Goal: Contribute content: Contribute content

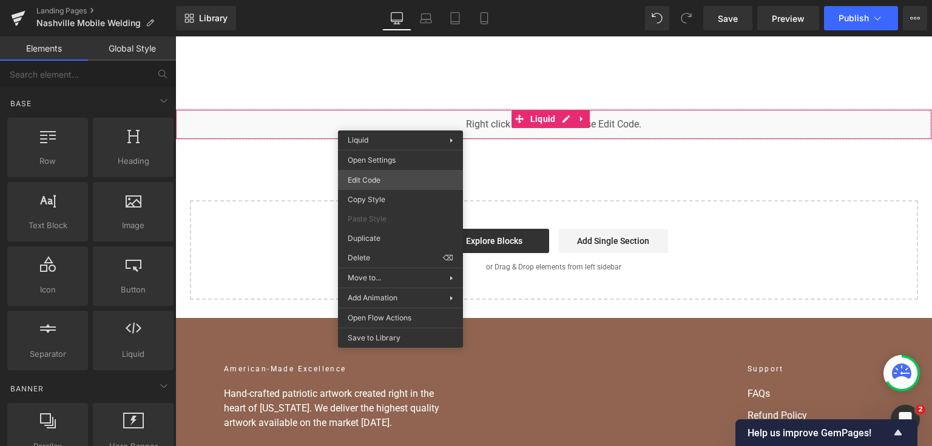
click at [385, 0] on div "You are previewing how the will restyle your page. You can not edit Elements in…" at bounding box center [466, 0] width 932 height 0
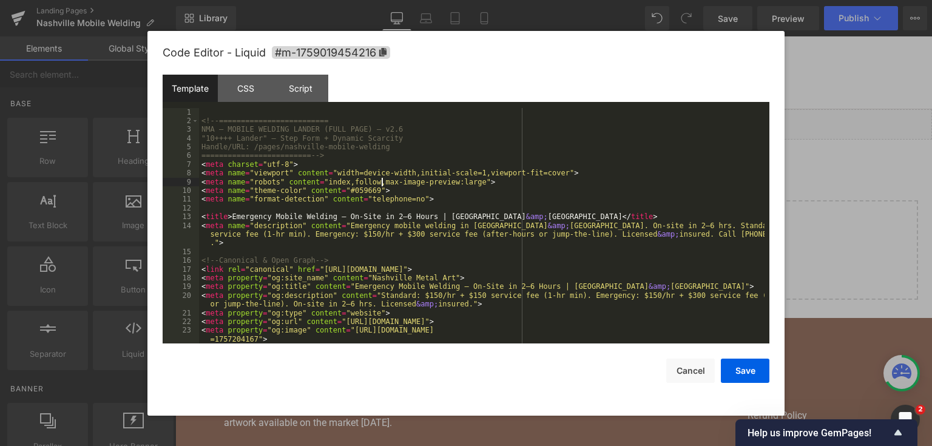
click at [382, 184] on div "<!-- ========================= NMA — MOBILE WELDING LANDER (FULL PAGE) — v2.6 "…" at bounding box center [481, 235] width 565 height 254
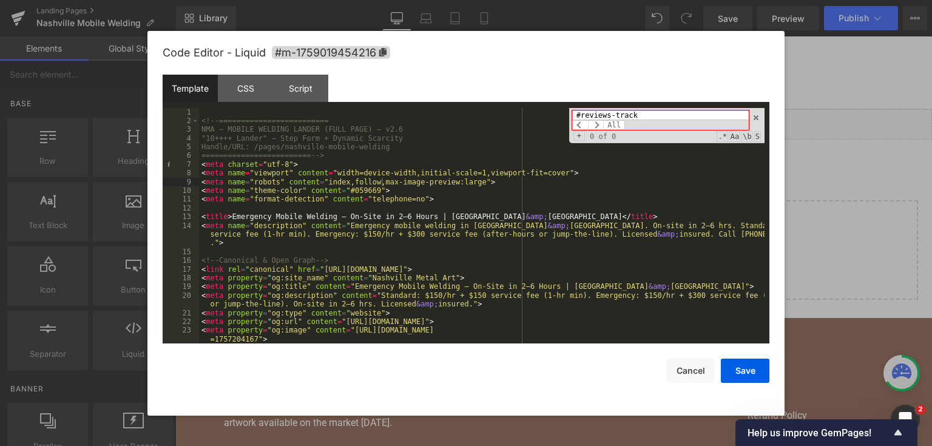
click at [467, 200] on div "<!-- ========================= NMA — MOBILE WELDING LANDER (FULL PAGE) — v2.6 "…" at bounding box center [481, 235] width 565 height 254
click at [637, 120] on input "#reviews-track" at bounding box center [660, 115] width 177 height 10
click at [638, 117] on input "#reviews-track" at bounding box center [660, 115] width 177 height 10
click at [638, 114] on input "#reviews-track" at bounding box center [660, 115] width 177 height 10
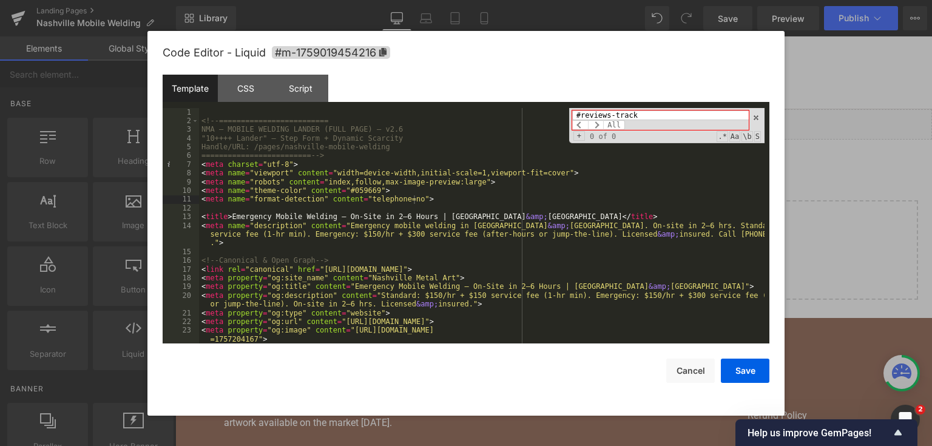
click at [638, 114] on input "#reviews-track" at bounding box center [660, 115] width 177 height 10
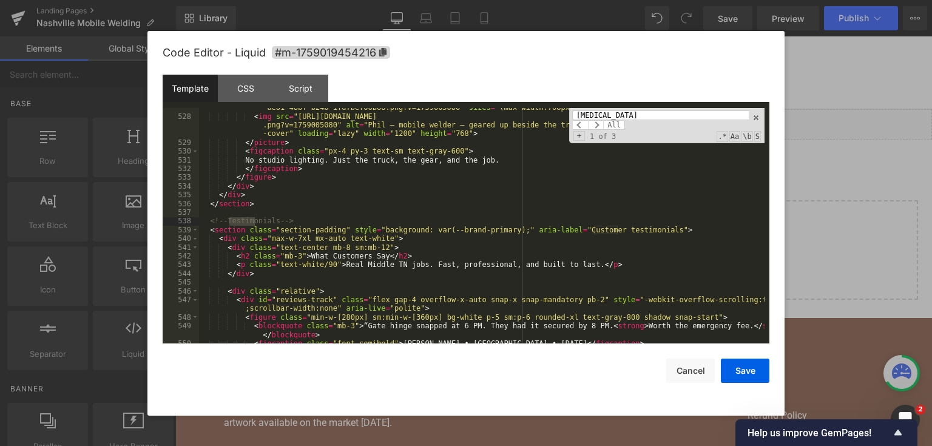
scroll to position [5938, 0]
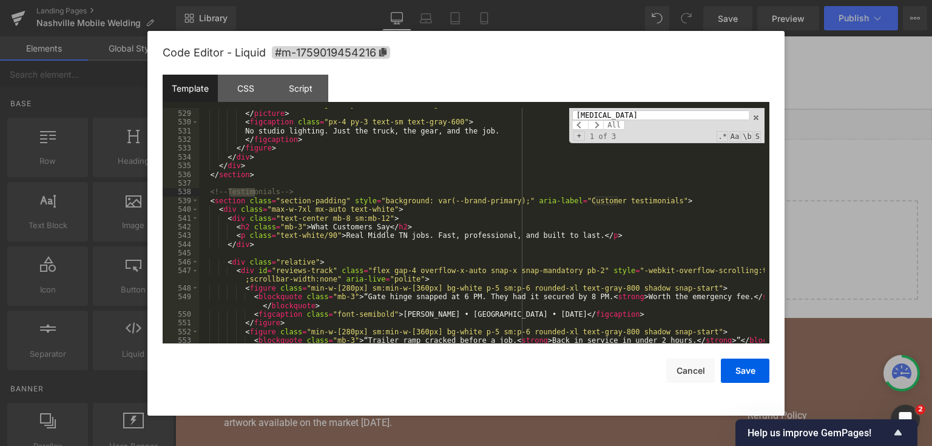
type input "[MEDICAL_DATA]"
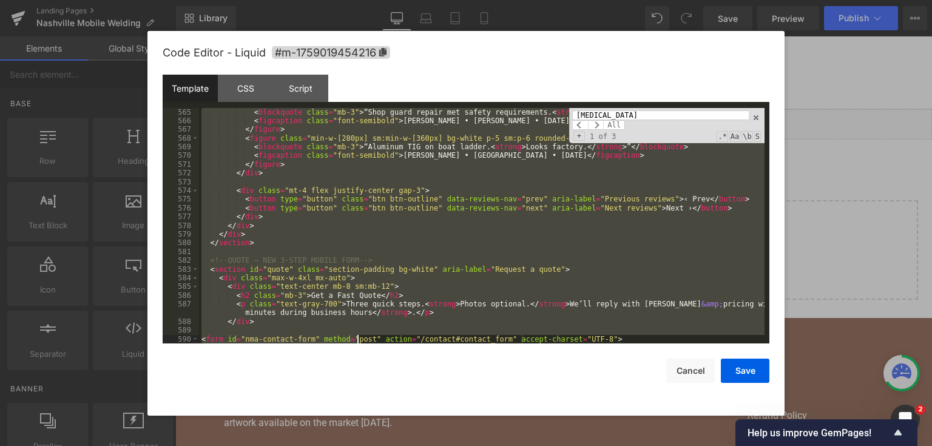
scroll to position [6289, 0]
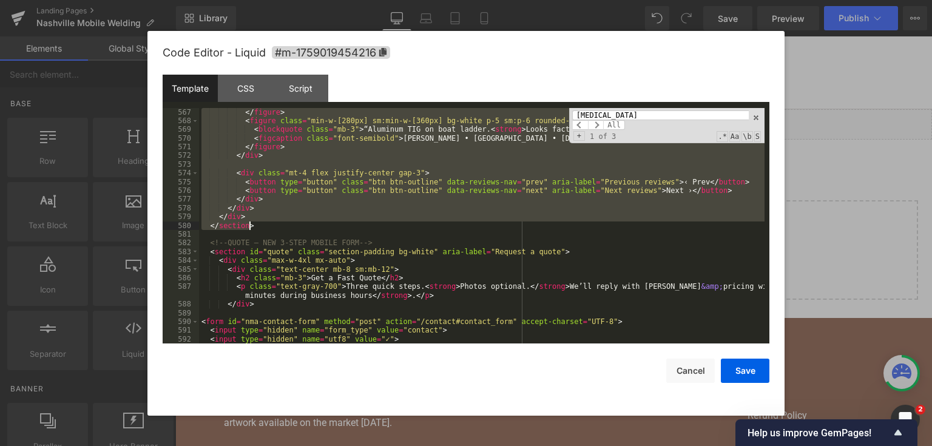
drag, startPoint x: 208, startPoint y: 191, endPoint x: 374, endPoint y: 225, distance: 169.1
click at [374, 225] on div "</ figure > < figure class = "min-w-[280px] sm:min-w-[360px] bg-white p-5 sm:p-…" at bounding box center [481, 235] width 565 height 254
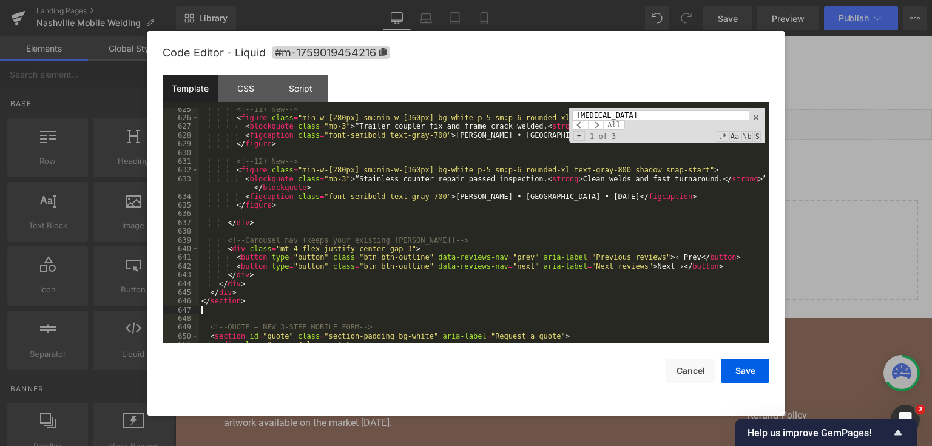
scroll to position [6808, 0]
click at [735, 373] on button "Save" at bounding box center [745, 371] width 49 height 24
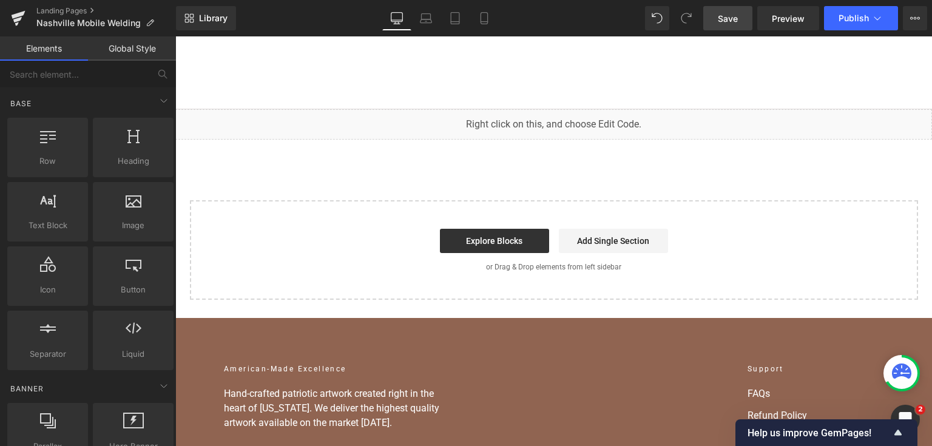
click at [749, 14] on link "Save" at bounding box center [727, 18] width 49 height 24
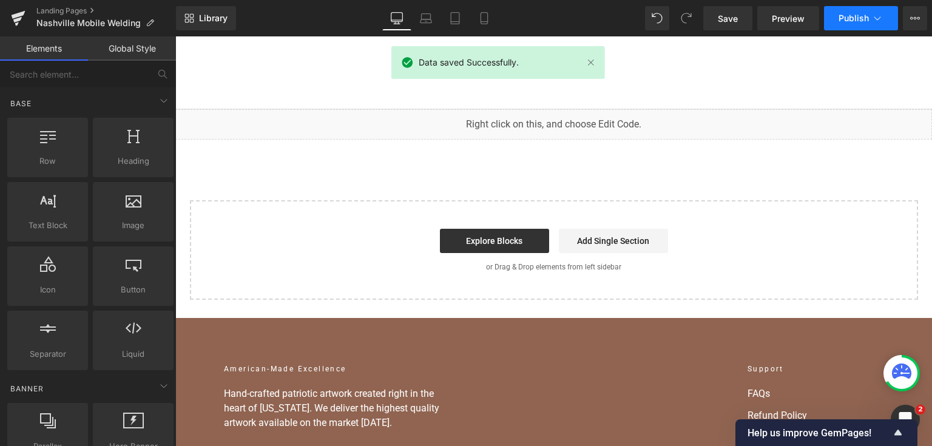
click at [873, 27] on button "Publish" at bounding box center [861, 18] width 74 height 24
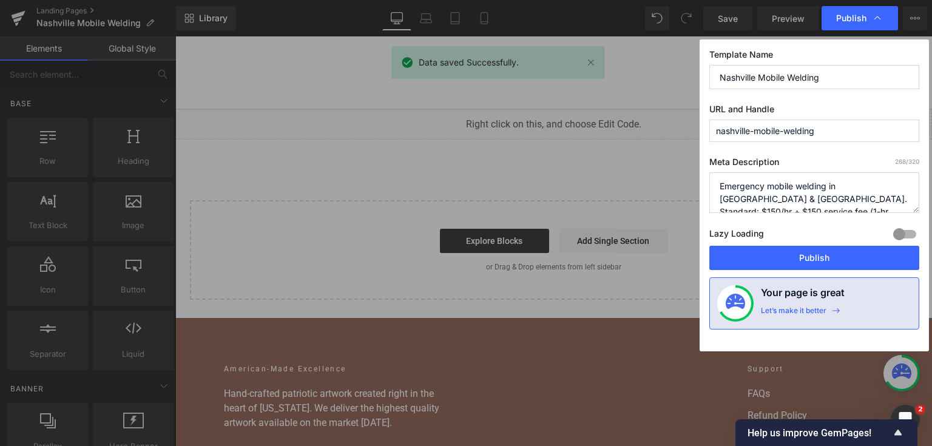
click at [787, 245] on div "Lazy Loading Build Upgrade plan to unlock" at bounding box center [814, 236] width 210 height 20
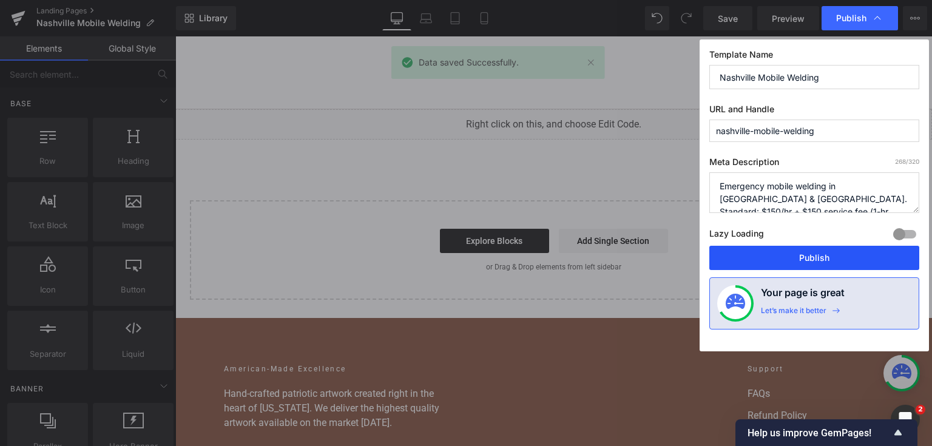
click at [785, 256] on button "Publish" at bounding box center [814, 258] width 210 height 24
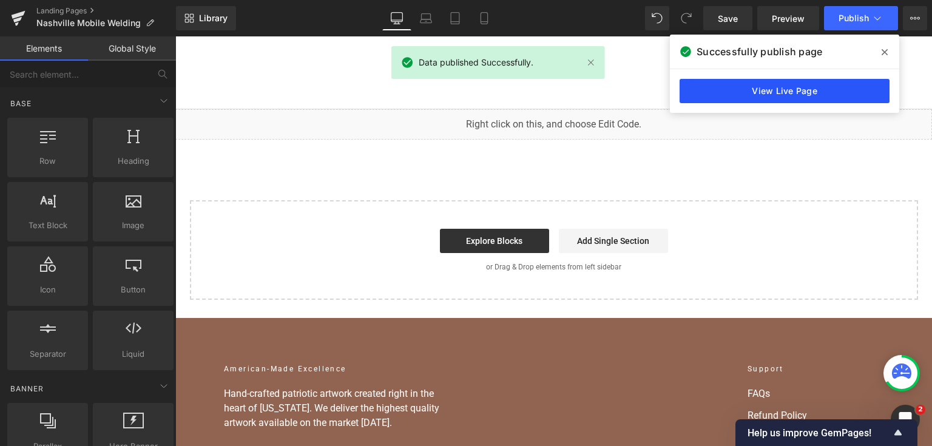
click at [801, 97] on link "View Live Page" at bounding box center [784, 91] width 210 height 24
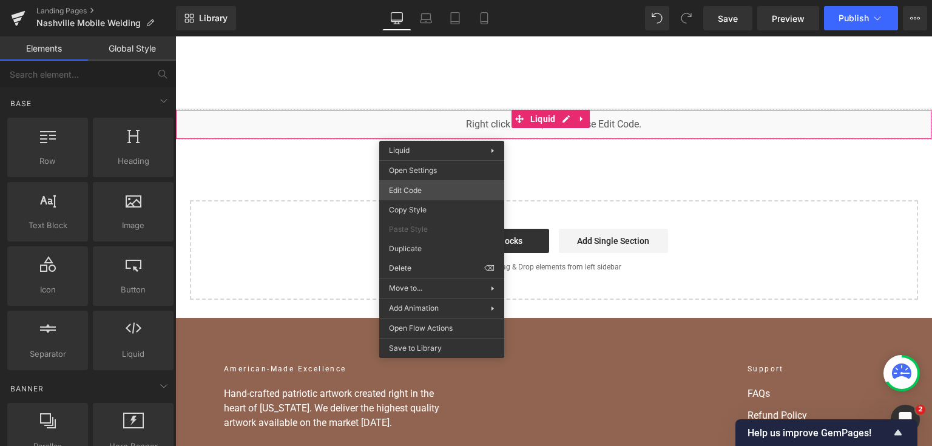
click at [437, 0] on div "You are previewing how the will restyle your page. You can not edit Elements in…" at bounding box center [466, 0] width 932 height 0
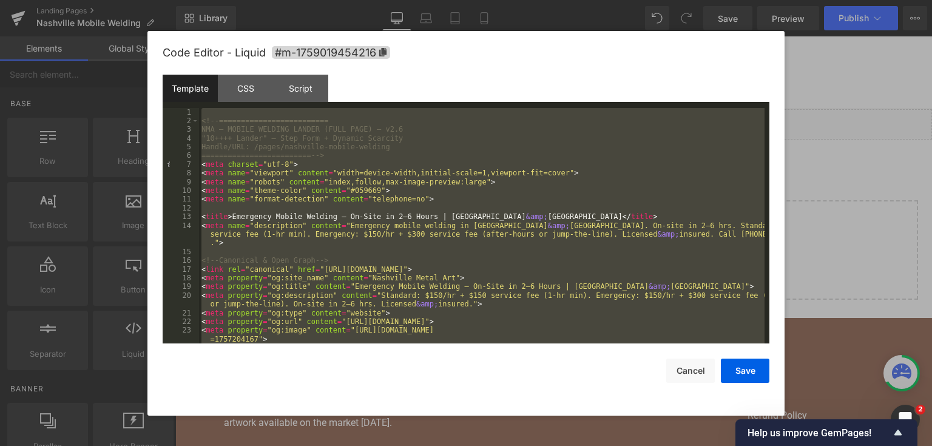
click at [343, 146] on div "<!-- ========================= NMA — MOBILE WELDING LANDER (FULL PAGE) — v2.6 "…" at bounding box center [481, 226] width 565 height 236
click at [300, 89] on div "Script" at bounding box center [300, 88] width 55 height 27
